Goal: Task Accomplishment & Management: Manage account settings

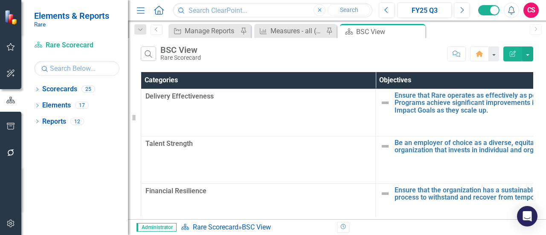
click at [144, 12] on icon "Menu" at bounding box center [140, 10] width 11 height 9
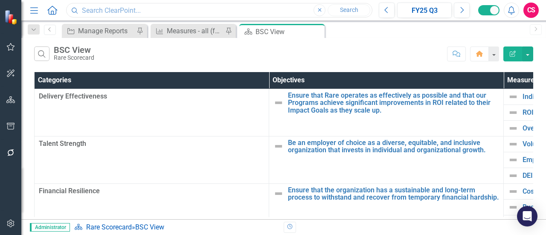
click at [139, 12] on input "text" at bounding box center [219, 10] width 307 height 15
type input "p.1 - 18"
click at [317, 8] on button "Close" at bounding box center [320, 10] width 12 height 12
click at [196, 21] on div "Dropdown Search Current FY Strategy Manage Reports Pin Measure Measures - all (…" at bounding box center [283, 29] width 525 height 17
click at [194, 17] on input "text" at bounding box center [219, 10] width 307 height 15
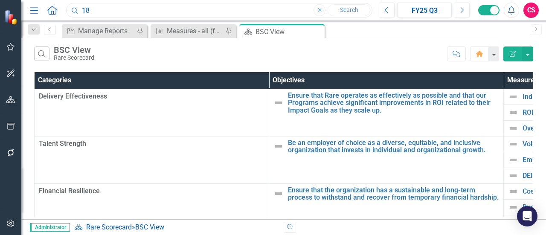
type input "1"
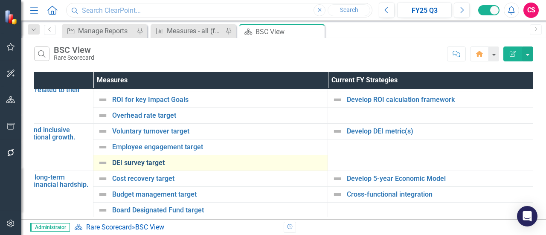
scroll to position [19, 411]
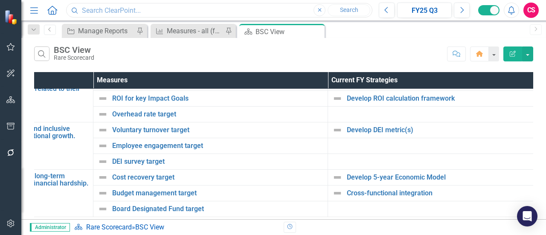
click at [122, 12] on input "text" at bounding box center [219, 10] width 307 height 15
drag, startPoint x: 136, startPoint y: 8, endPoint x: 50, endPoint y: 8, distance: 86.2
click at [50, 8] on div "Menu Home Search 5-year Close Search" at bounding box center [199, 10] width 343 height 16
drag, startPoint x: 99, startPoint y: 10, endPoint x: 70, endPoint y: 11, distance: 29.0
click at [70, 11] on input "250" at bounding box center [219, 10] width 307 height 15
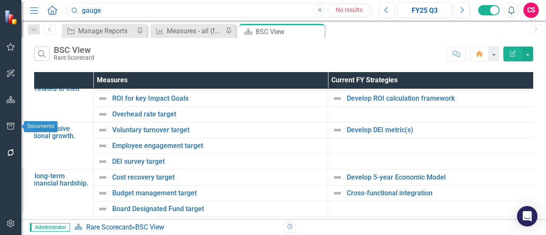
type input "gauge"
click at [9, 124] on icon "button" at bounding box center [10, 126] width 9 height 7
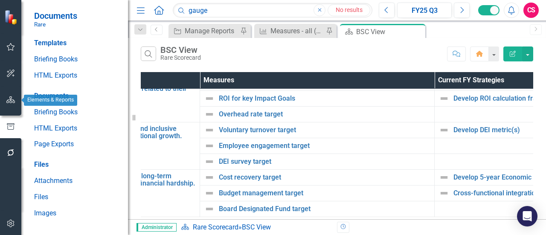
click at [11, 104] on button "button" at bounding box center [10, 100] width 19 height 18
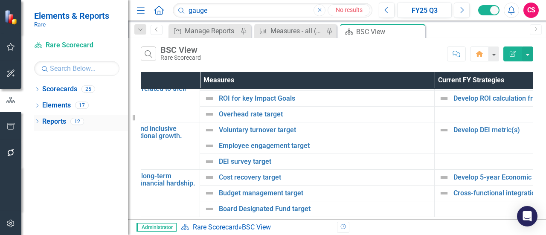
click at [37, 122] on icon "Dropdown" at bounding box center [37, 122] width 6 height 5
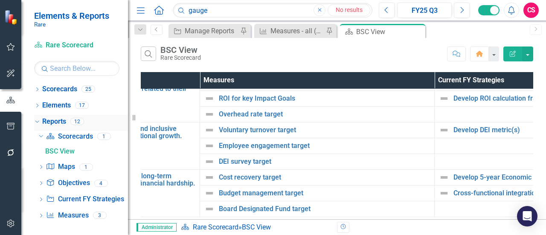
click at [53, 119] on link "Reports" at bounding box center [54, 122] width 24 height 10
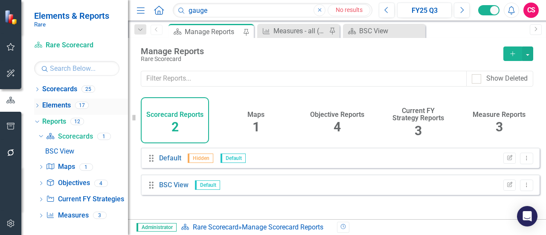
click at [38, 105] on icon "Dropdown" at bounding box center [37, 106] width 6 height 5
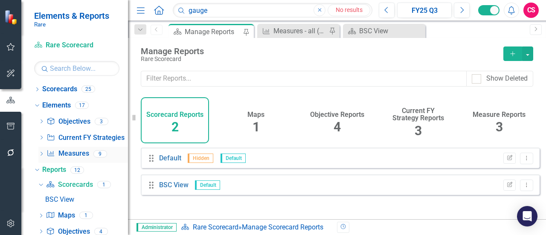
click at [41, 154] on icon "Dropdown" at bounding box center [41, 154] width 6 height 5
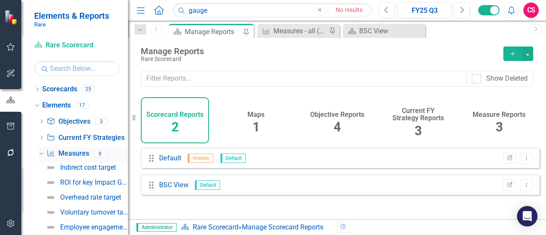
click at [81, 151] on link "Measure Measures" at bounding box center [68, 154] width 42 height 10
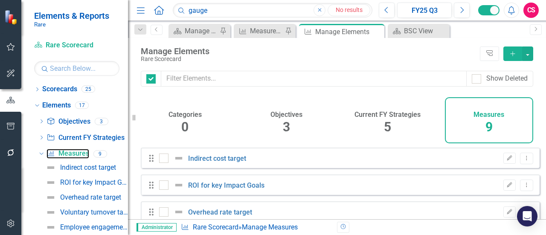
checkbox input "false"
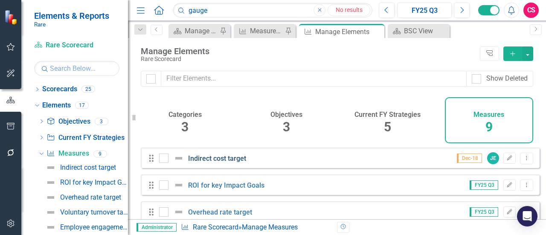
click at [234, 163] on link "Indirect cost target" at bounding box center [217, 159] width 58 height 8
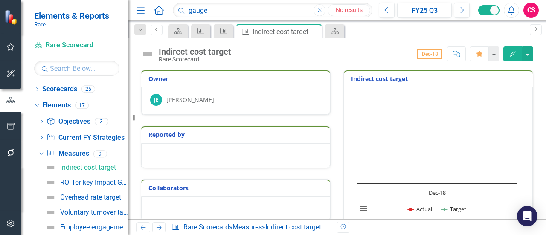
scroll to position [43, 0]
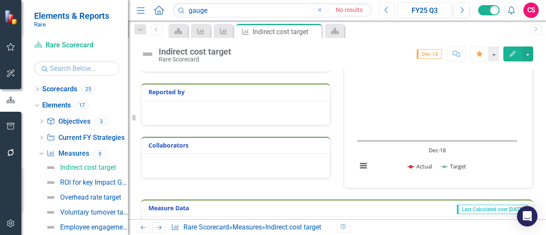
click at [387, 10] on icon "Previous" at bounding box center [387, 10] width 5 height 8
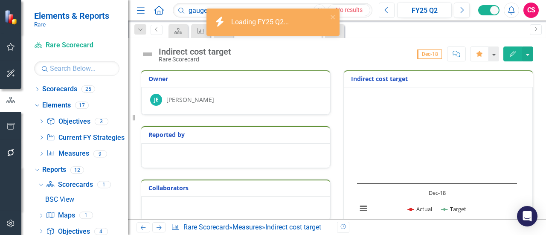
click at [387, 10] on icon "Previous" at bounding box center [387, 10] width 5 height 8
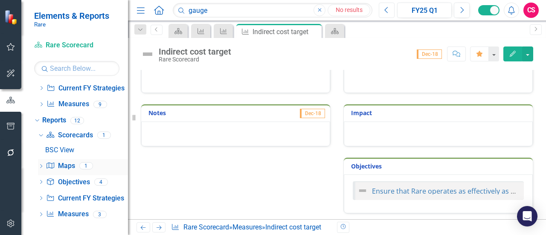
scroll to position [50, 0]
click at [43, 102] on icon "Dropdown" at bounding box center [41, 104] width 6 height 5
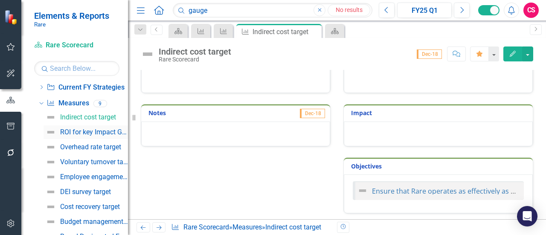
click at [63, 131] on div "ROI for key Impact Goals" at bounding box center [94, 132] width 68 height 8
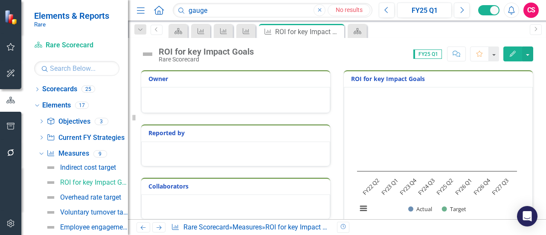
click at [319, 9] on icon "button" at bounding box center [319, 9] width 3 height 3
click at [386, 81] on h3 "ROI for key Impact Goals" at bounding box center [440, 79] width 178 height 6
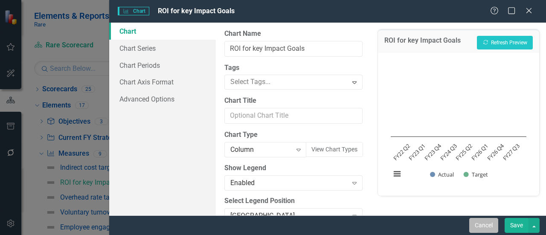
click at [483, 221] on button "Cancel" at bounding box center [484, 225] width 29 height 15
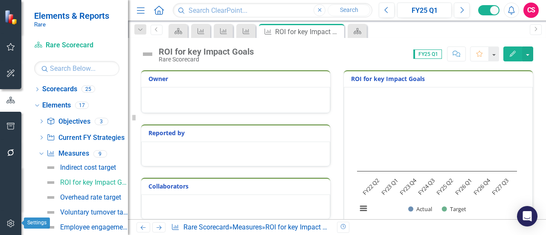
click at [9, 223] on icon "button" at bounding box center [10, 223] width 9 height 7
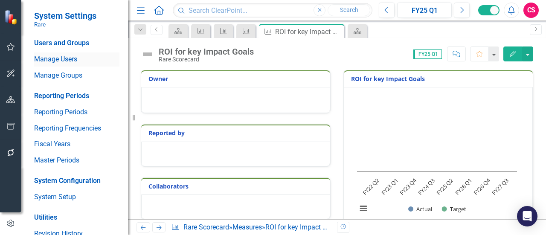
click at [73, 58] on link "Manage Users" at bounding box center [76, 60] width 85 height 10
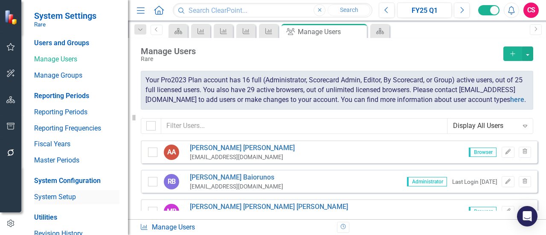
click at [56, 194] on link "System Setup" at bounding box center [76, 198] width 85 height 10
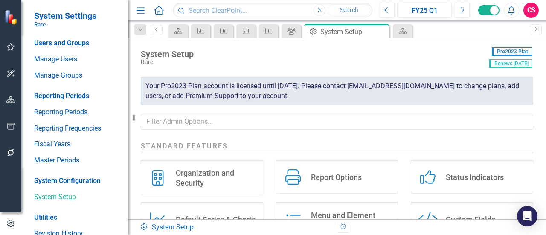
click at [219, 170] on div "Organization and Security" at bounding box center [216, 178] width 80 height 20
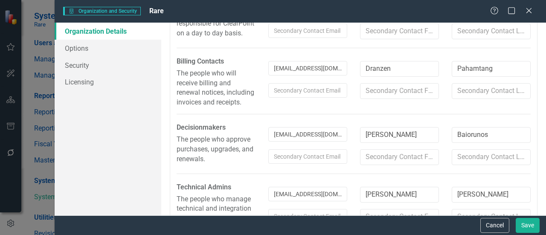
scroll to position [213, 0]
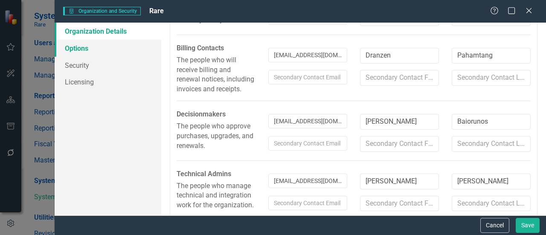
click at [86, 49] on link "Options" at bounding box center [108, 48] width 107 height 17
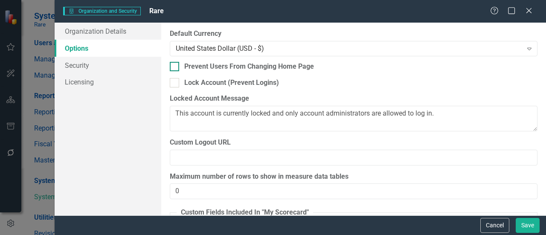
click at [175, 65] on input "Prevent Users From Changing Home Page" at bounding box center [173, 65] width 6 height 6
checkbox input "true"
click at [522, 221] on button "Save" at bounding box center [528, 225] width 24 height 15
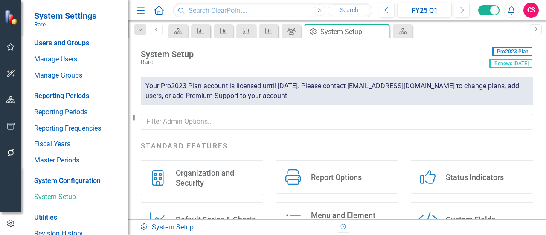
click at [213, 171] on div "Organization and Security" at bounding box center [216, 178] width 80 height 20
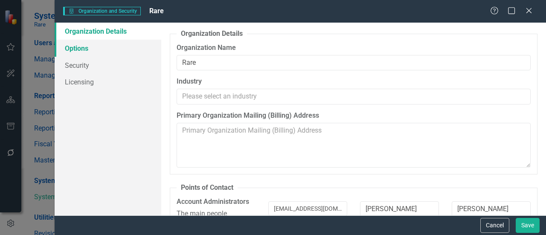
click at [102, 47] on link "Options" at bounding box center [108, 48] width 107 height 17
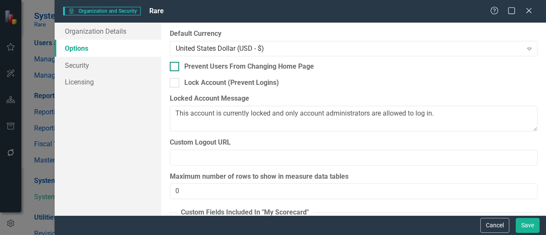
click at [173, 66] on input "Prevent Users From Changing Home Page" at bounding box center [173, 65] width 6 height 6
checkbox input "true"
click at [520, 224] on button "Save" at bounding box center [528, 225] width 24 height 15
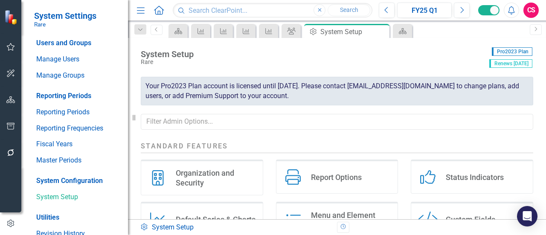
click at [200, 174] on div "Organization and Security" at bounding box center [216, 178] width 80 height 20
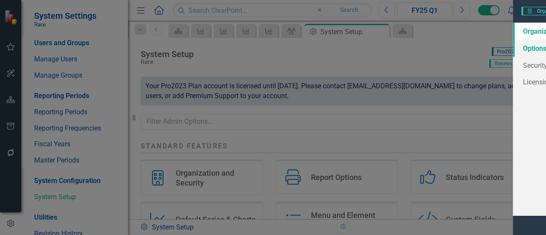
click at [108, 48] on link "Options" at bounding box center [108, 48] width 107 height 17
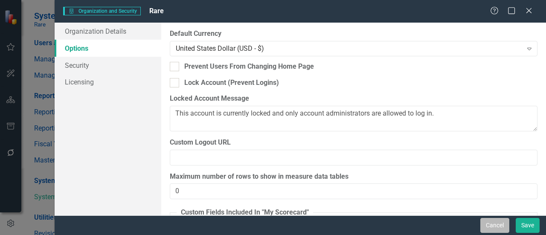
click at [482, 222] on button "Cancel" at bounding box center [495, 225] width 29 height 15
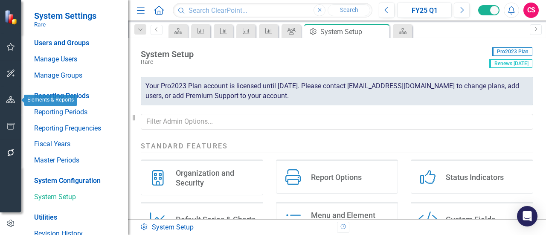
click at [13, 98] on icon "button" at bounding box center [10, 99] width 9 height 7
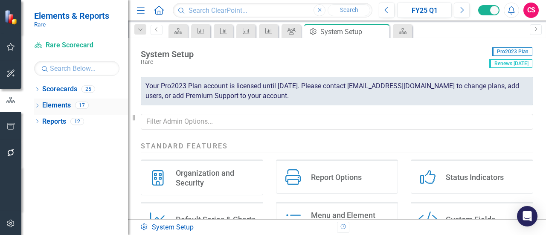
click at [39, 104] on icon "Dropdown" at bounding box center [37, 106] width 6 height 5
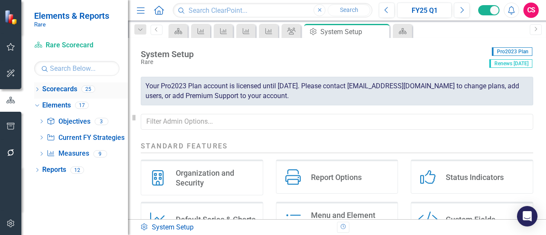
click at [39, 89] on icon "Dropdown" at bounding box center [37, 90] width 6 height 5
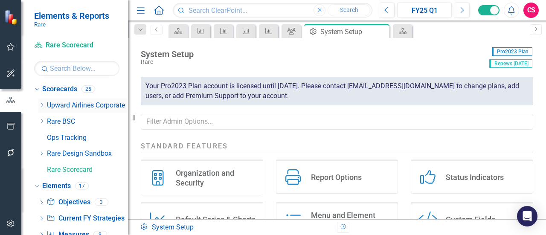
click at [73, 102] on link "Upward Airlines Corporate" at bounding box center [87, 106] width 81 height 10
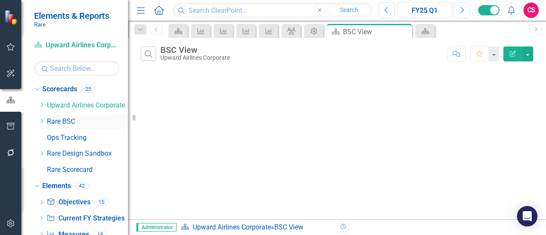
click at [59, 121] on link "Rare BSC" at bounding box center [87, 122] width 81 height 10
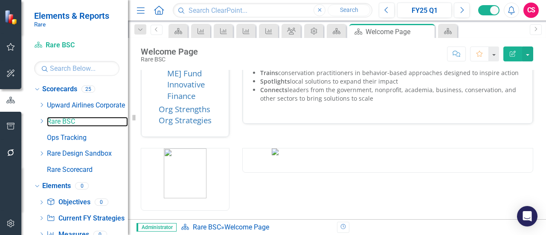
scroll to position [178, 0]
click at [43, 120] on icon "Dropdown" at bounding box center [41, 121] width 6 height 5
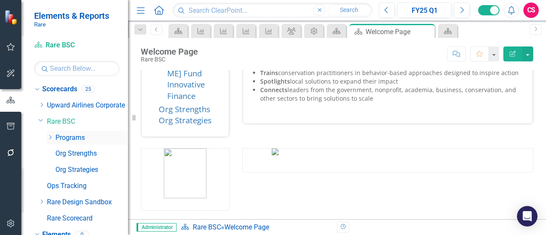
click at [48, 137] on icon "Dropdown" at bounding box center [50, 137] width 6 height 5
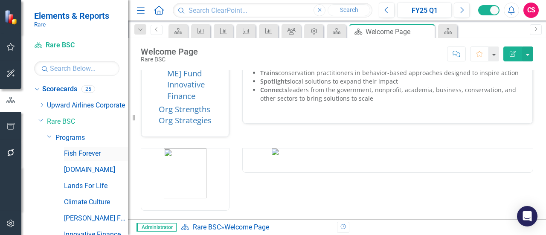
click at [82, 151] on link "Fish Forever" at bounding box center [96, 154] width 64 height 10
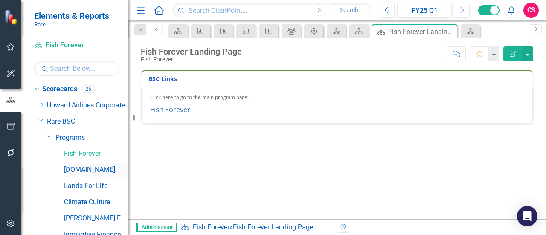
click at [84, 172] on link "[DOMAIN_NAME]" at bounding box center [96, 170] width 64 height 10
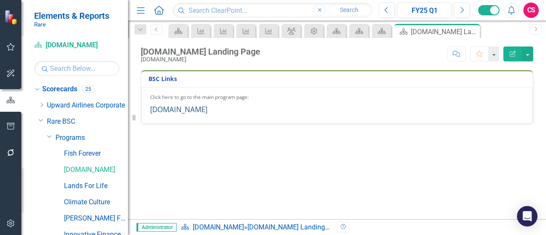
click at [172, 105] on link "[DOMAIN_NAME]" at bounding box center [178, 110] width 57 height 10
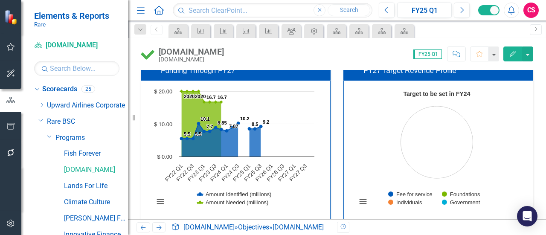
scroll to position [128, 0]
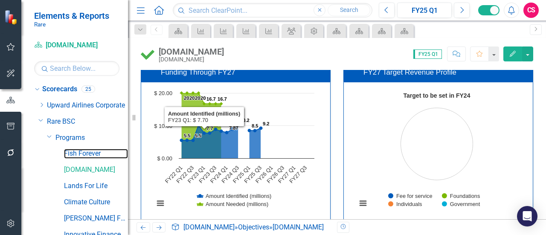
drag, startPoint x: 82, startPoint y: 158, endPoint x: 126, endPoint y: 146, distance: 45.8
click at [82, 158] on link "Fish Forever" at bounding box center [96, 154] width 64 height 10
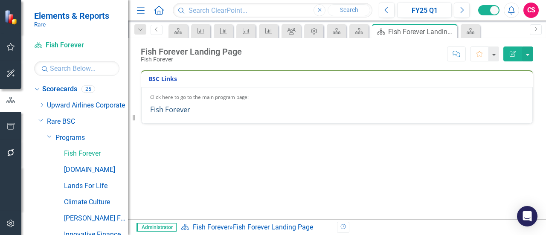
click at [177, 111] on link "Fish Forever" at bounding box center [170, 110] width 40 height 10
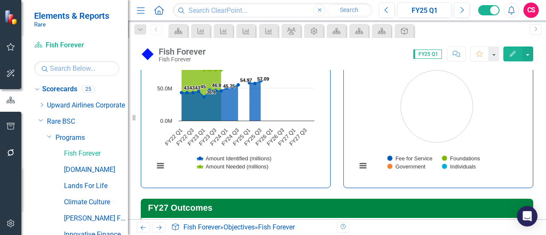
scroll to position [128, 0]
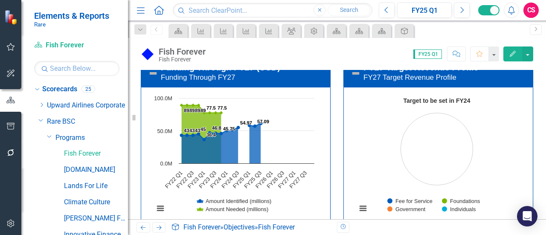
click at [434, 136] on rect "Interactive chart" at bounding box center [437, 158] width 169 height 128
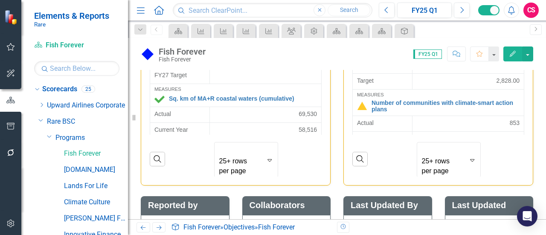
scroll to position [2216, 0]
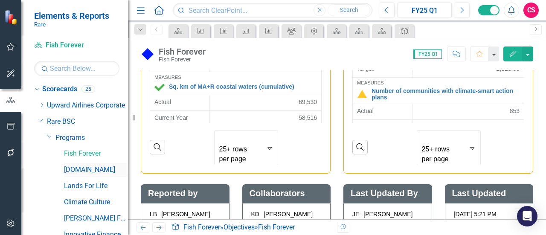
click at [85, 167] on link "[DOMAIN_NAME]" at bounding box center [96, 170] width 64 height 10
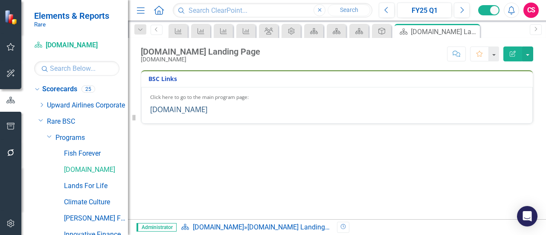
click at [176, 110] on link "[DOMAIN_NAME]" at bounding box center [178, 110] width 57 height 10
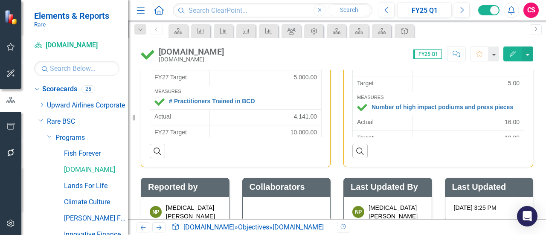
scroll to position [1966, 0]
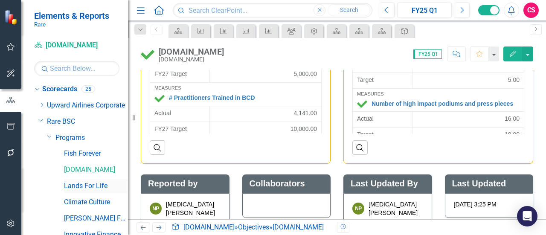
click at [95, 187] on link "Lands For Life" at bounding box center [96, 186] width 64 height 10
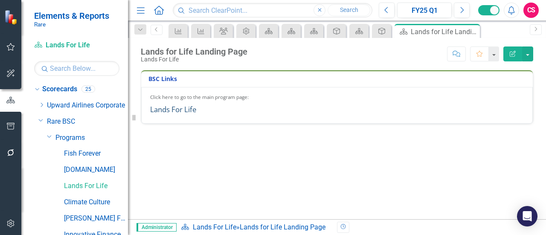
click at [188, 111] on link "Lands For Life" at bounding box center [173, 110] width 46 height 10
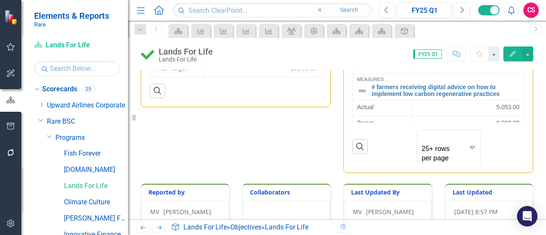
scroll to position [2100, 0]
click at [105, 200] on link "Climate Culture" at bounding box center [96, 203] width 64 height 10
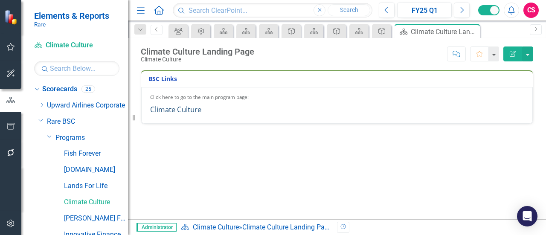
click at [194, 111] on link "Climate Culture" at bounding box center [175, 110] width 51 height 10
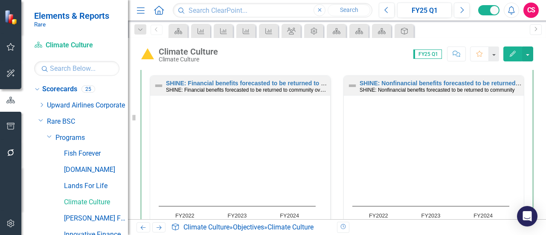
click at [242, 152] on rect "Interactive chart" at bounding box center [238, 173] width 166 height 139
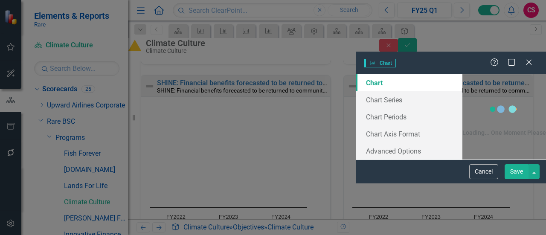
scroll to position [686, 0]
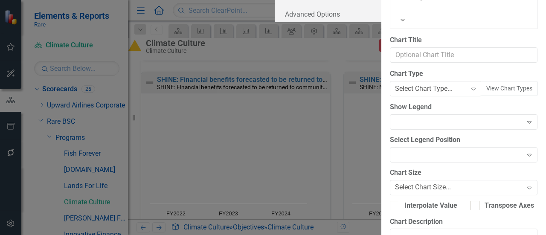
type input "SHINE: Financial benefits forecasted to be returned to community over 20 years"
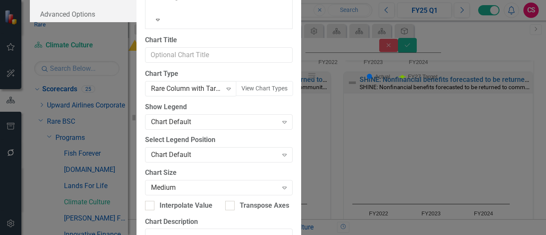
scroll to position [85, 0]
click at [222, 84] on div "Rare Column with Target Line" at bounding box center [186, 89] width 71 height 10
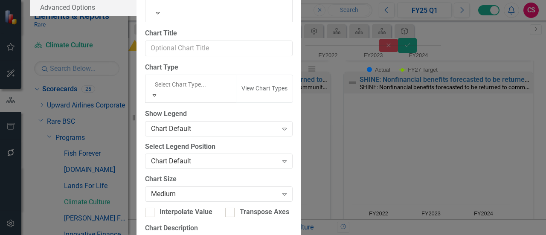
scroll to position [931, 0]
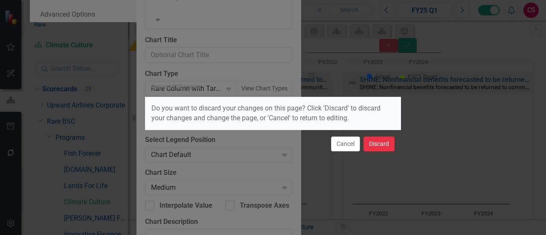
click at [384, 144] on button "Discard" at bounding box center [379, 144] width 31 height 15
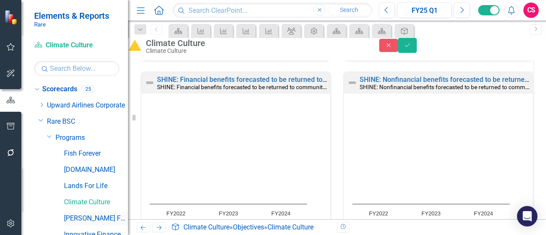
click at [93, 220] on link "[PERSON_NAME] Fund" at bounding box center [96, 219] width 64 height 10
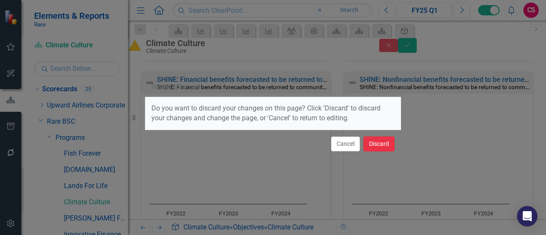
click at [369, 143] on button "Discard" at bounding box center [379, 144] width 31 height 15
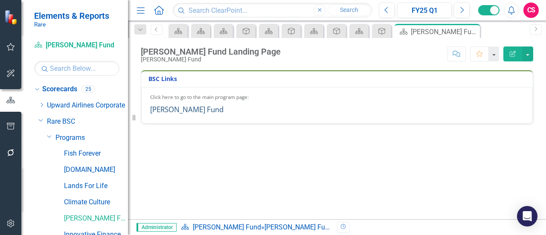
click at [167, 112] on link "[PERSON_NAME] Fund" at bounding box center [186, 110] width 73 height 10
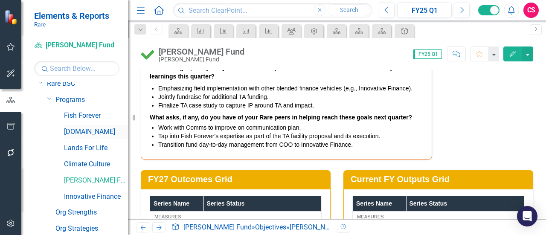
scroll to position [128, 0]
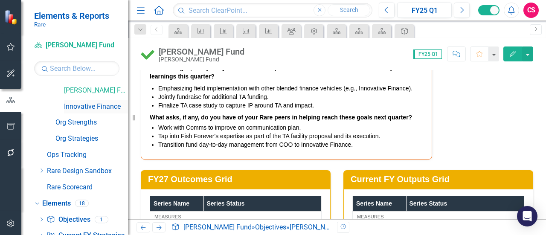
click at [104, 110] on link "Innovative Finance" at bounding box center [96, 107] width 64 height 10
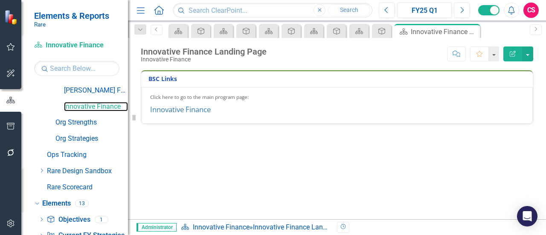
scroll to position [128, 0]
click at [201, 113] on link "Innovative Finance" at bounding box center [180, 110] width 61 height 10
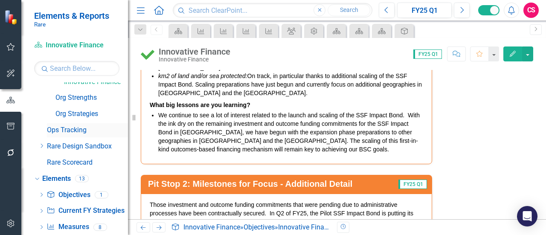
scroll to position [170, 0]
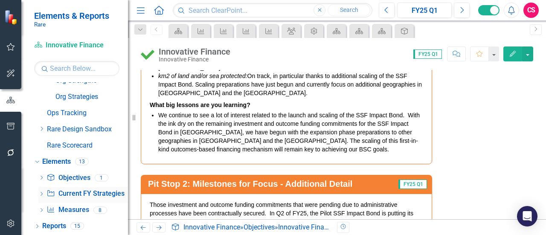
click at [72, 193] on link "Current FY Strategy Current FY Strategies" at bounding box center [86, 194] width 78 height 10
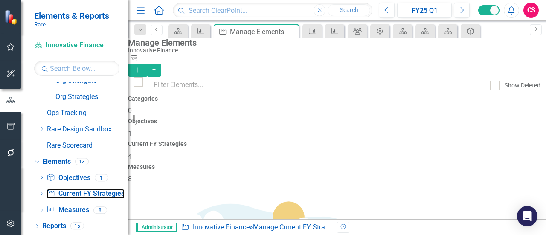
scroll to position [41, 0]
click at [485, 164] on h4 "Measures" at bounding box center [337, 167] width 418 height 6
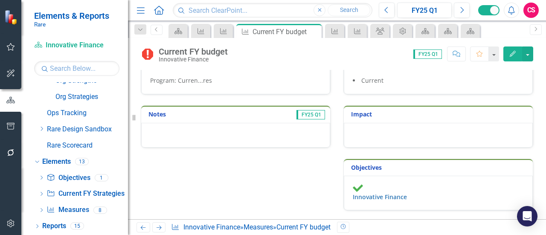
scroll to position [485, 0]
click at [526, 10] on div "CS" at bounding box center [531, 10] width 15 height 15
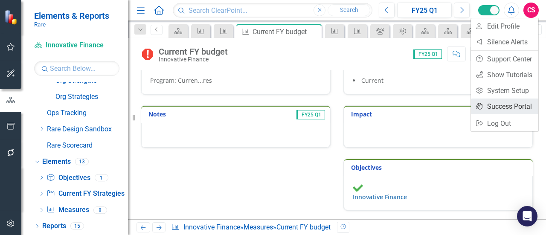
click at [491, 105] on link "icon.portal Success Portal" at bounding box center [504, 107] width 67 height 16
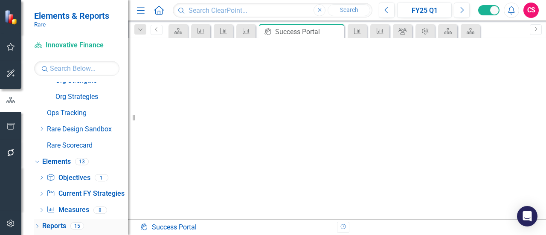
click at [37, 225] on icon at bounding box center [37, 227] width 2 height 4
click at [73, 146] on link "Rare Scorecard" at bounding box center [87, 146] width 81 height 10
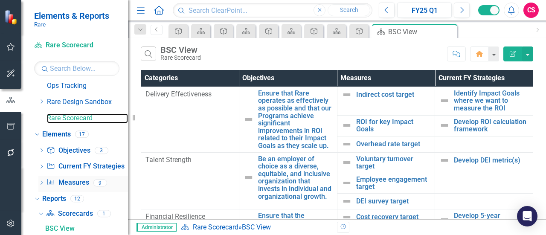
scroll to position [277, 0]
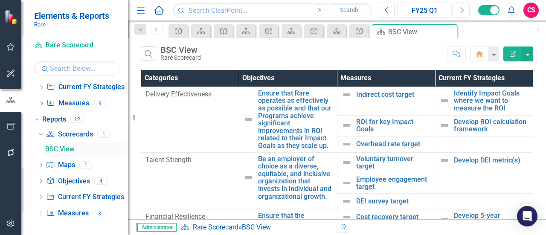
click at [53, 146] on div "BSC View" at bounding box center [86, 150] width 83 height 8
click at [39, 136] on icon "Dropdown" at bounding box center [40, 134] width 5 height 6
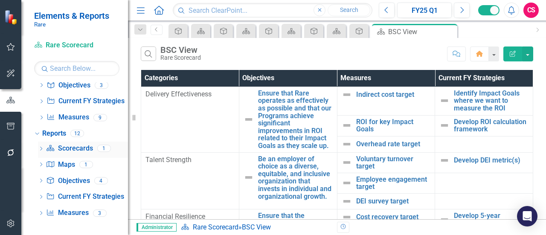
scroll to position [262, 0]
click at [49, 135] on link "Reports" at bounding box center [54, 134] width 24 height 10
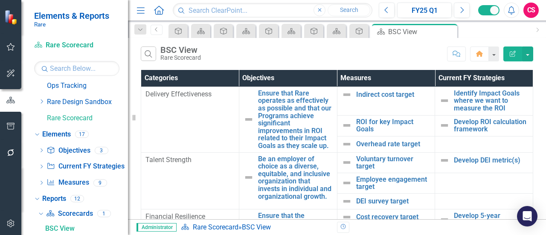
click at [534, 55] on div "Search BSC View Rare Scorecard Comment Home Edit Report" at bounding box center [337, 52] width 418 height 28
click at [530, 57] on button "button" at bounding box center [528, 54] width 11 height 15
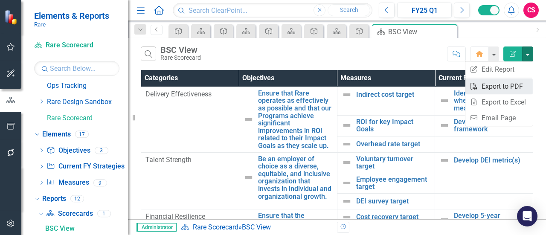
click at [514, 84] on link "PDF Export to PDF" at bounding box center [499, 87] width 67 height 16
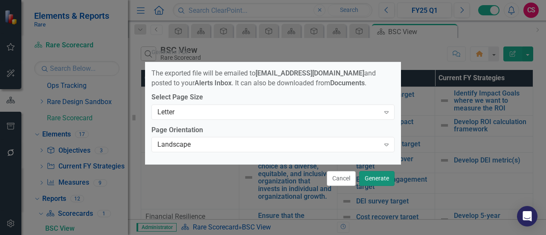
click at [373, 181] on button "Generate" at bounding box center [376, 178] width 35 height 15
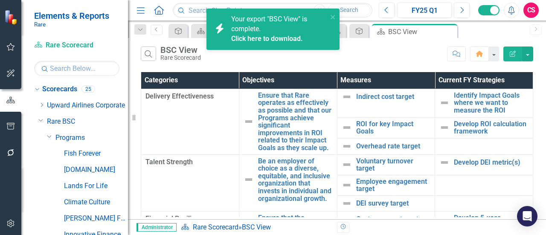
scroll to position [197, 0]
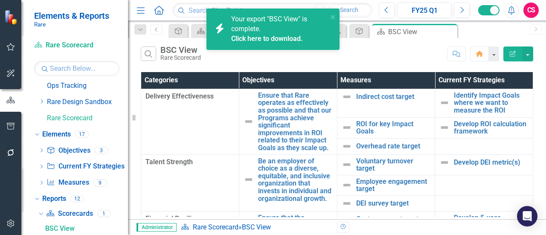
click at [255, 38] on link "Click here to download." at bounding box center [267, 39] width 72 height 8
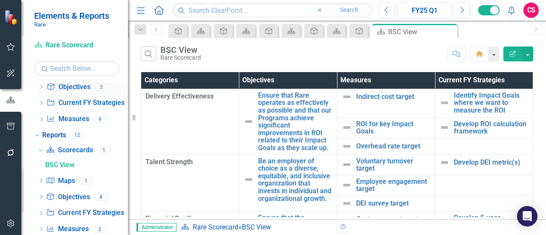
scroll to position [277, 0]
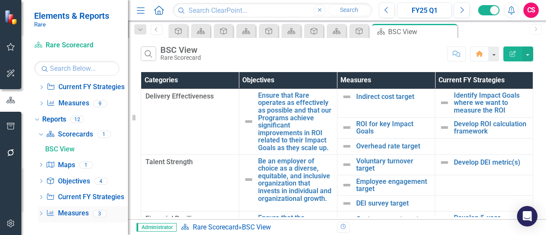
click at [38, 214] on icon "Dropdown" at bounding box center [41, 214] width 6 height 5
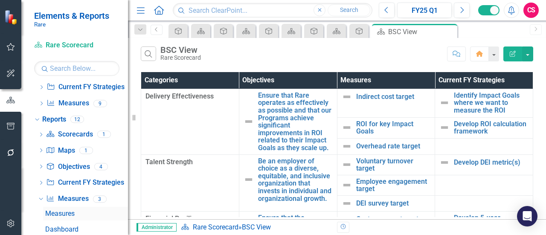
click at [64, 210] on div "Measures" at bounding box center [86, 214] width 83 height 8
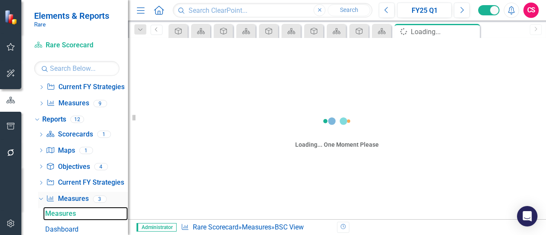
scroll to position [262, 0]
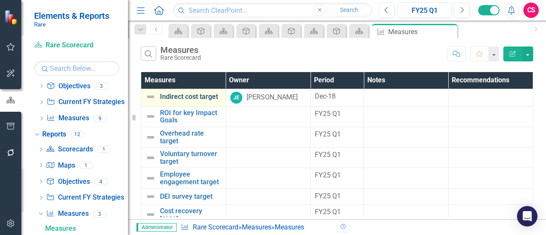
click at [193, 93] on link "Indirect cost target" at bounding box center [190, 97] width 61 height 8
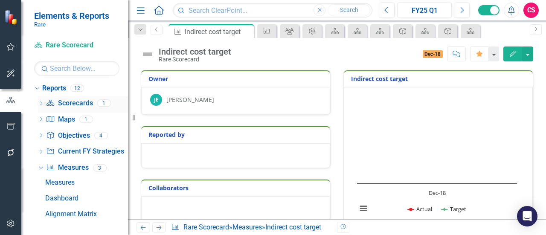
scroll to position [308, 0]
click at [64, 197] on div "Dashboard" at bounding box center [86, 198] width 83 height 8
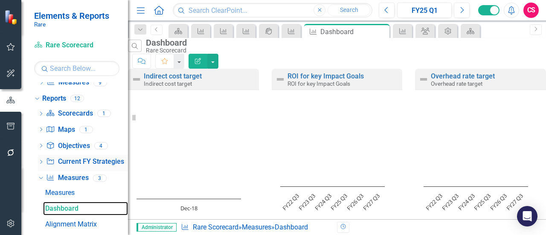
scroll to position [308, 0]
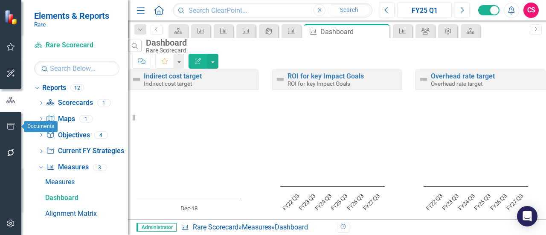
click at [12, 123] on button "button" at bounding box center [10, 127] width 19 height 18
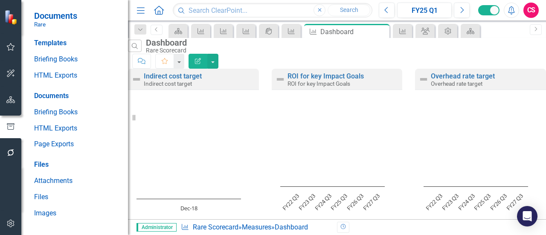
click at [11, 73] on icon "button" at bounding box center [10, 73] width 9 height 7
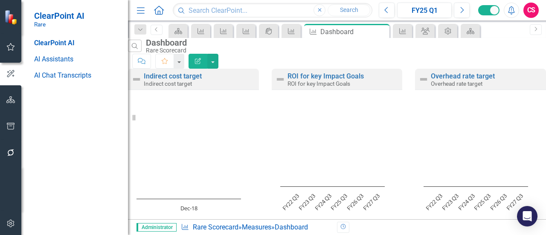
click at [15, 48] on icon "button" at bounding box center [10, 47] width 9 height 7
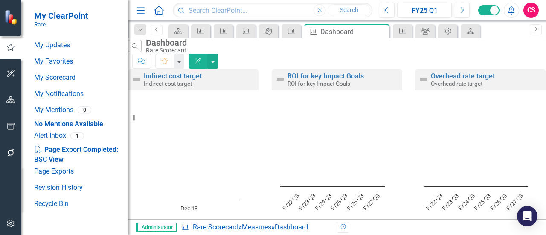
click at [11, 98] on icon "button" at bounding box center [10, 99] width 9 height 7
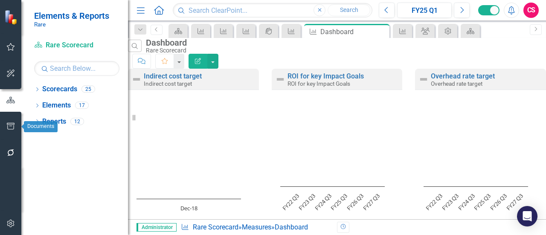
click at [12, 154] on icon "button" at bounding box center [10, 152] width 9 height 7
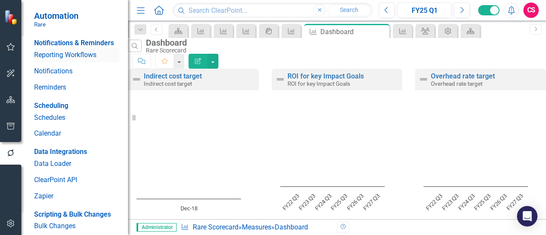
click at [57, 60] on link "Reporting Workflows" at bounding box center [76, 55] width 85 height 10
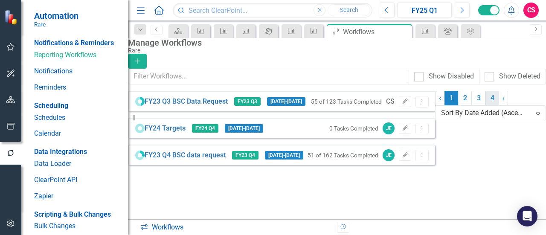
click at [486, 105] on link "4" at bounding box center [493, 98] width 14 height 15
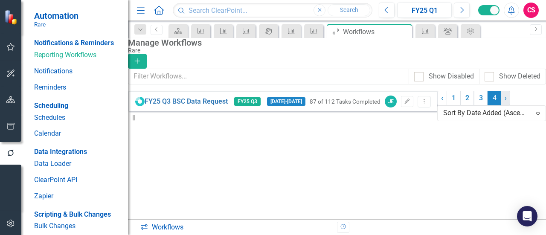
click at [501, 105] on link "› Next" at bounding box center [505, 98] width 9 height 15
click at [56, 76] on link "Notifications" at bounding box center [76, 72] width 85 height 10
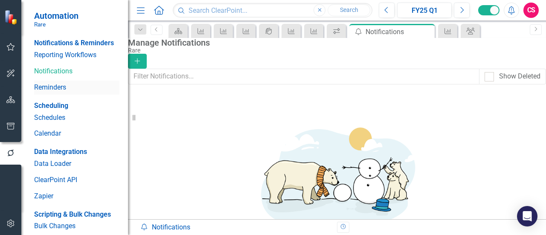
click at [56, 93] on link "Reminders" at bounding box center [76, 88] width 85 height 10
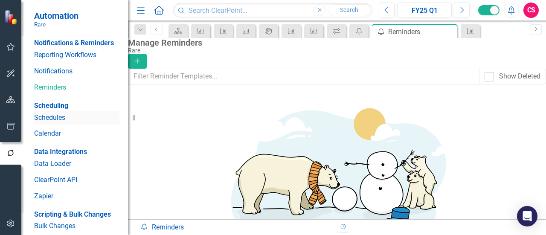
click at [57, 125] on div "Schedules" at bounding box center [76, 118] width 85 height 14
click at [56, 123] on link "Schedules" at bounding box center [76, 118] width 85 height 10
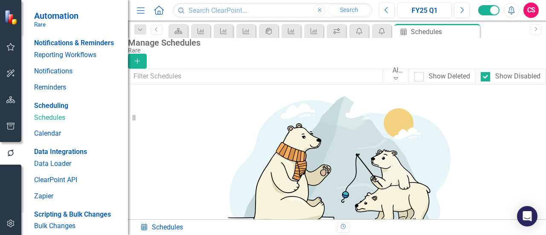
click at [62, 169] on link "Data Loader" at bounding box center [76, 164] width 85 height 10
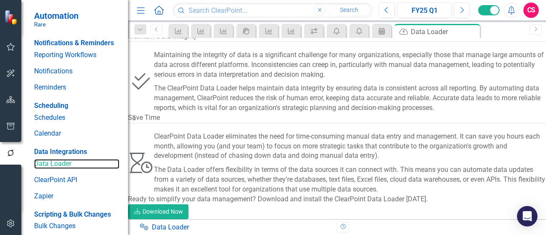
scroll to position [215, 0]
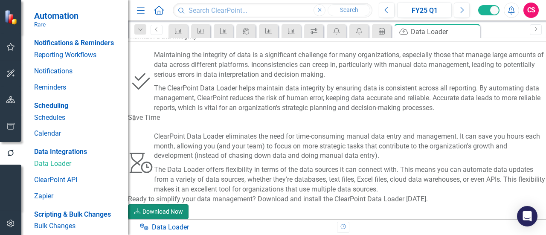
click at [189, 204] on link "Download Download Now" at bounding box center [158, 211] width 61 height 15
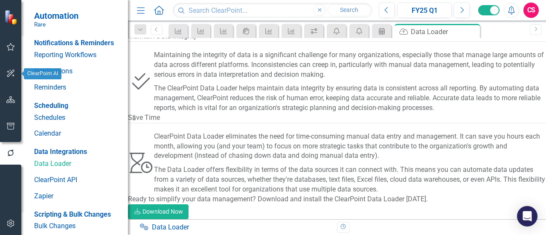
click at [9, 101] on icon "button" at bounding box center [10, 99] width 9 height 7
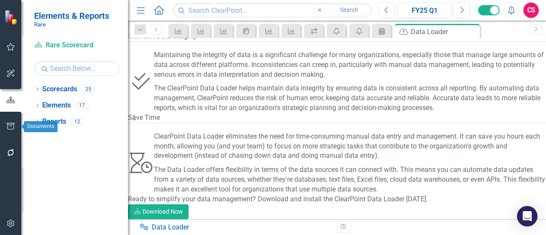
click at [9, 125] on icon "button" at bounding box center [11, 126] width 8 height 7
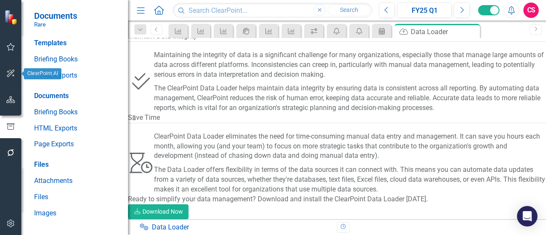
click at [13, 94] on button "button" at bounding box center [10, 100] width 19 height 18
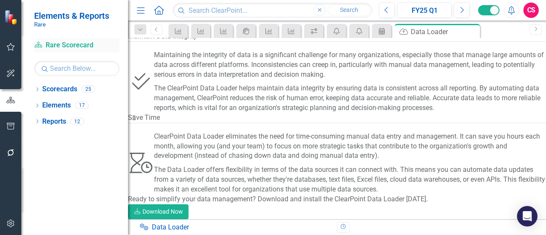
click at [70, 42] on link "Scorecard Rare Scorecard" at bounding box center [76, 46] width 85 height 10
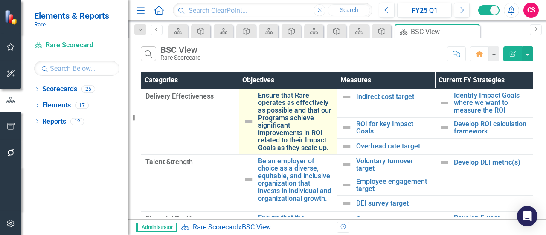
click at [280, 102] on link "Ensure that Rare operates as effectively as possible and that our Programs achi…" at bounding box center [295, 122] width 75 height 60
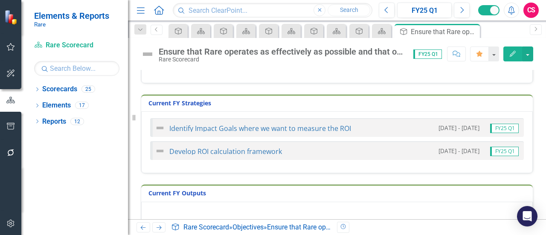
scroll to position [85, 0]
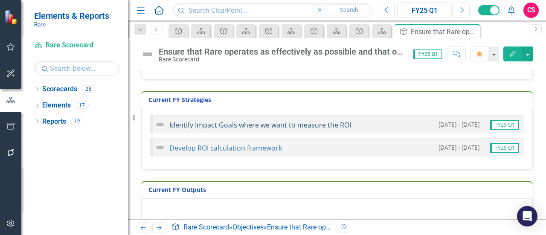
click at [280, 123] on link "Identify Impact Goals where we want to measure the ROI" at bounding box center [260, 124] width 182 height 9
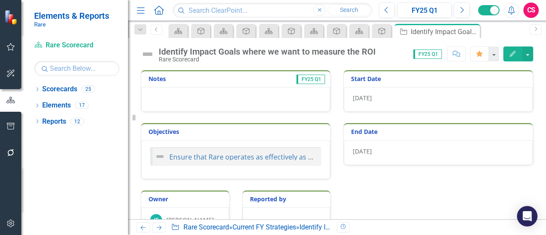
scroll to position [23, 0]
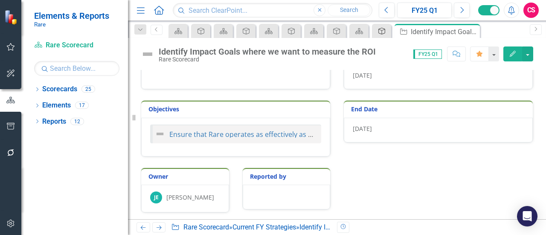
click at [377, 32] on div "Objective" at bounding box center [380, 31] width 12 height 11
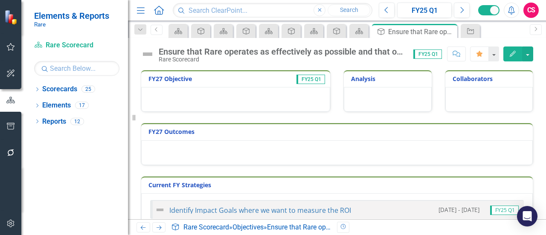
scroll to position [128, 0]
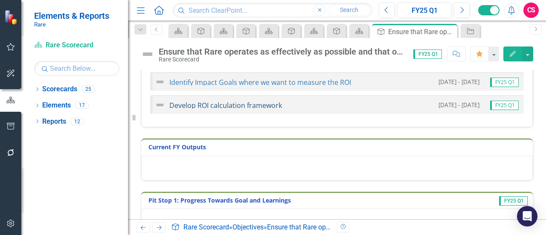
click at [237, 105] on link "Develop ROI calculation framework" at bounding box center [225, 105] width 113 height 9
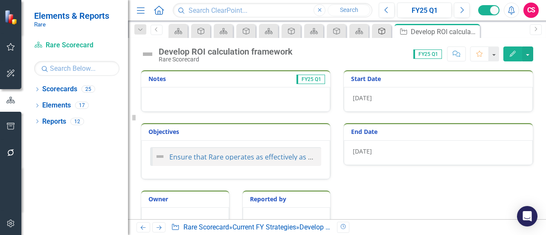
click at [383, 30] on icon "Objective" at bounding box center [382, 31] width 9 height 7
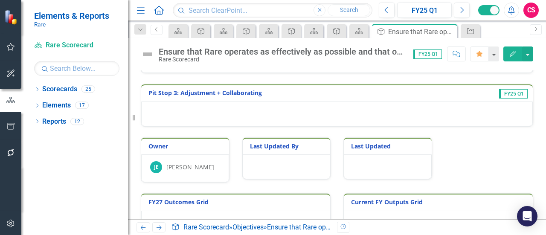
scroll to position [362, 0]
